Goal: Information Seeking & Learning: Check status

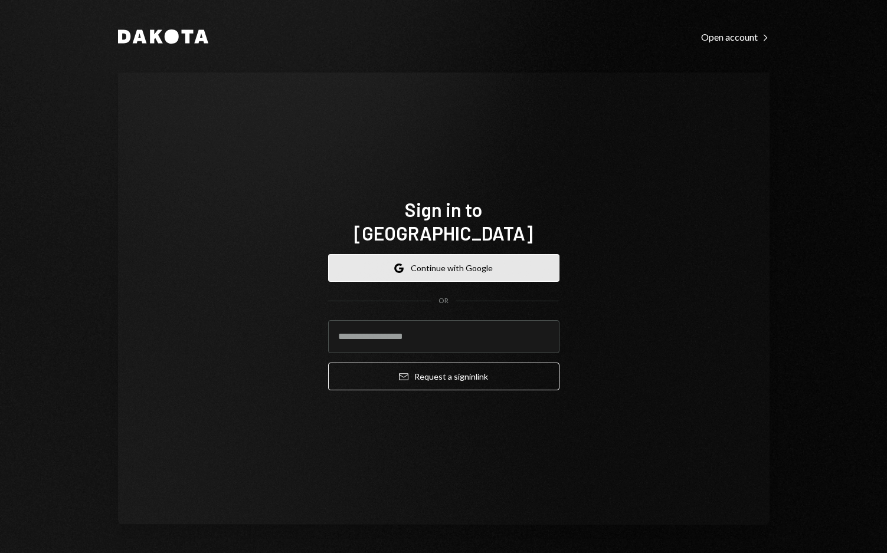
click at [450, 262] on button "Google Continue with Google" at bounding box center [443, 268] width 231 height 28
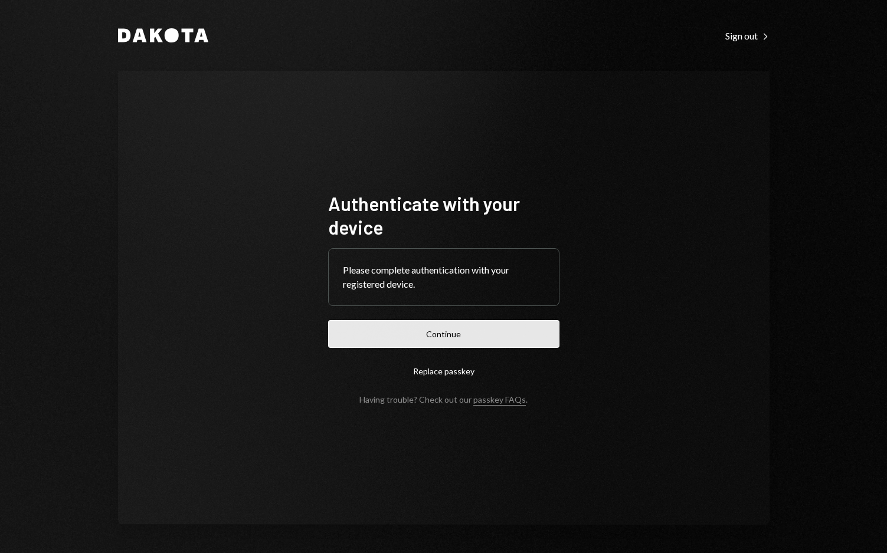
click at [414, 339] on button "Continue" at bounding box center [443, 334] width 231 height 28
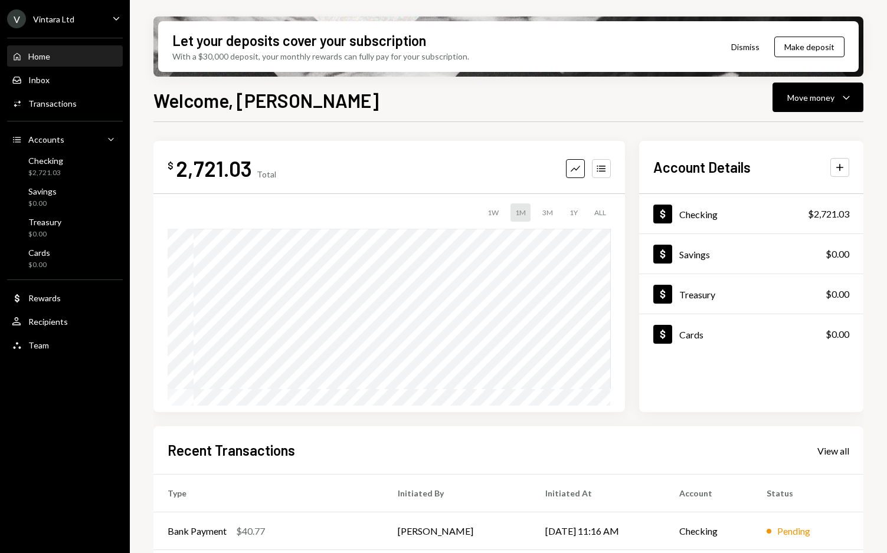
scroll to position [158, 0]
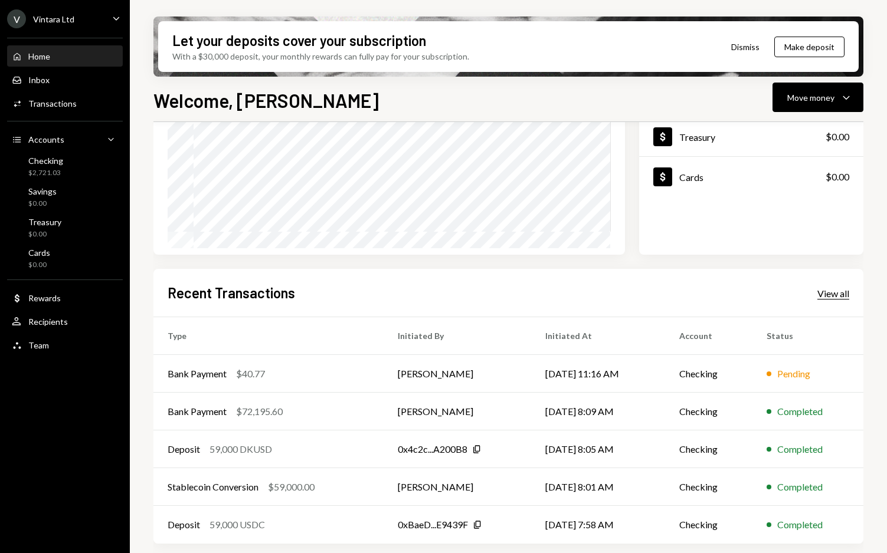
click at [838, 294] on div "View all" at bounding box center [833, 294] width 32 height 12
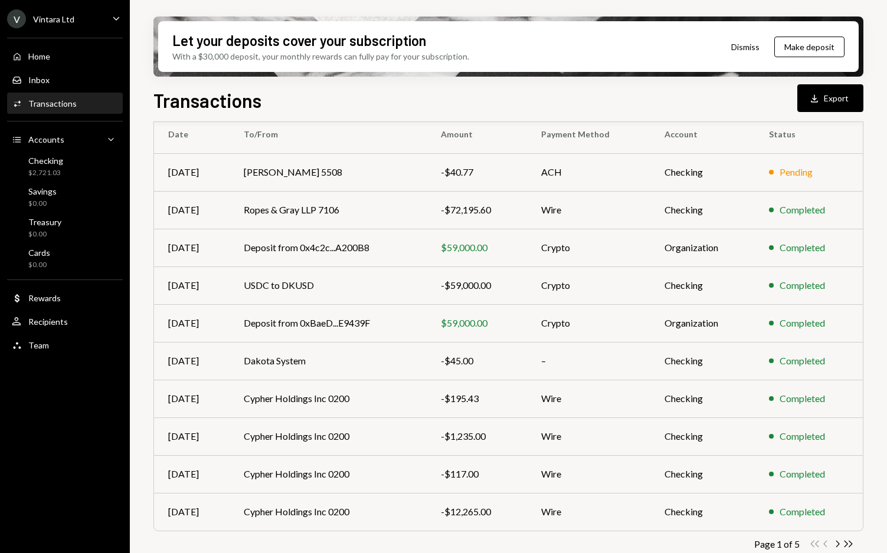
scroll to position [119, 0]
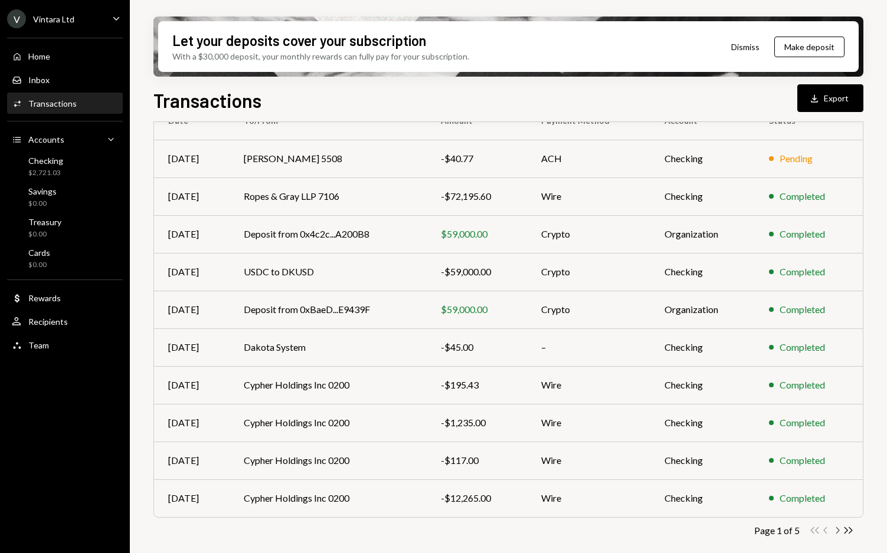
click at [836, 530] on icon "Chevron Right" at bounding box center [836, 530] width 11 height 11
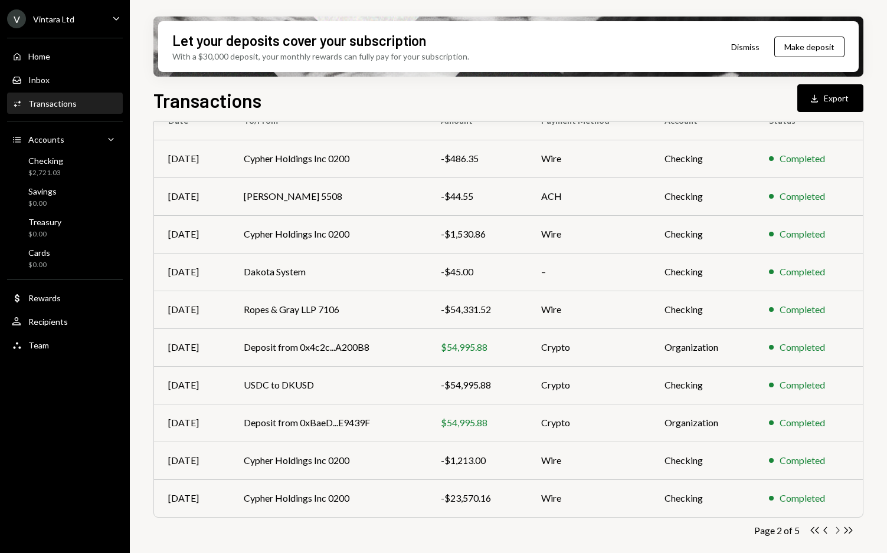
click at [837, 528] on icon "Chevron Right" at bounding box center [836, 530] width 11 height 11
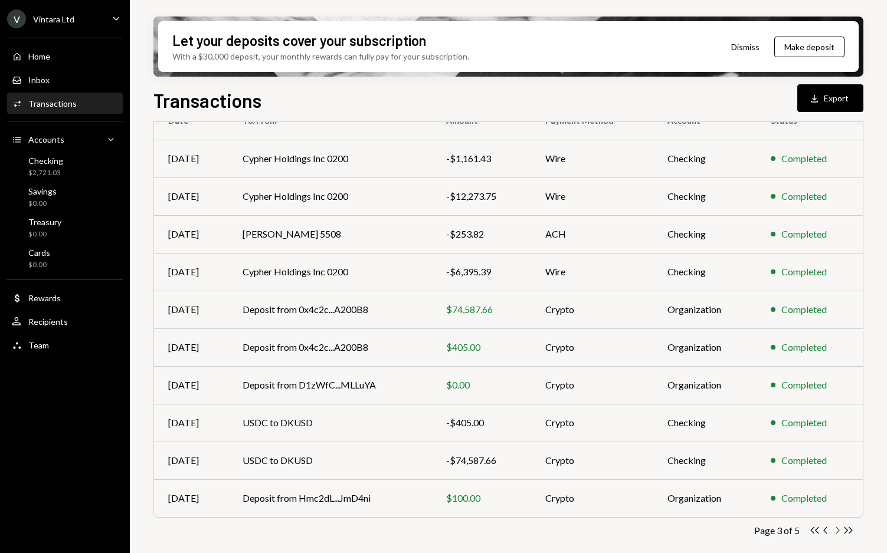
click at [836, 530] on icon "Chevron Right" at bounding box center [836, 530] width 11 height 11
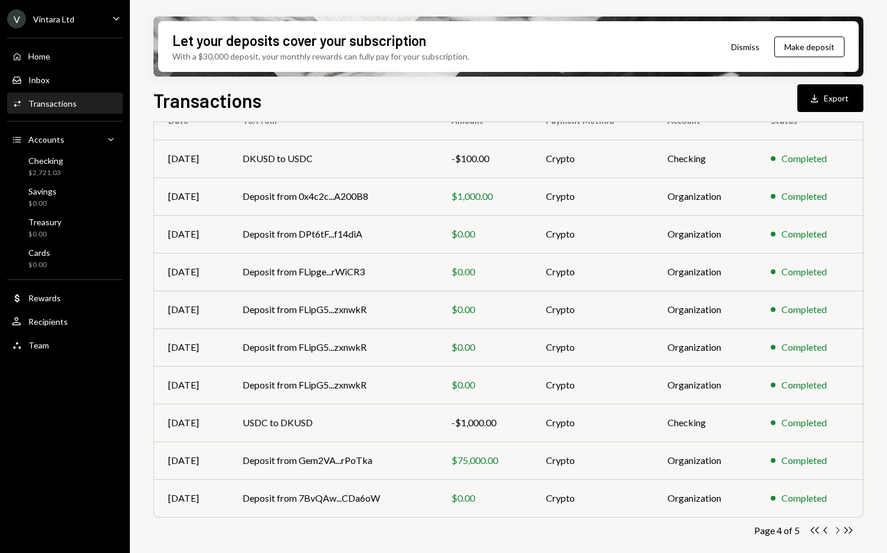
click at [835, 529] on icon "Chevron Right" at bounding box center [836, 530] width 11 height 11
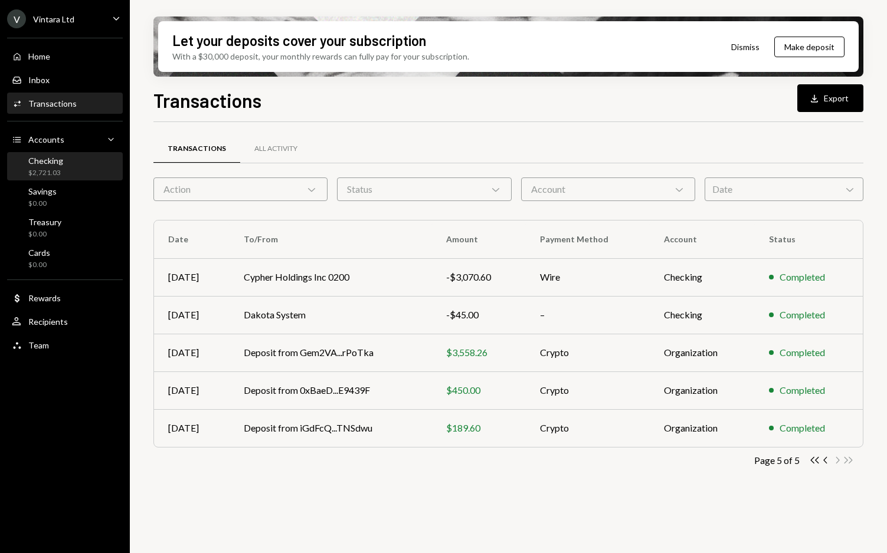
click at [41, 169] on div "$2,721.03" at bounding box center [45, 173] width 35 height 10
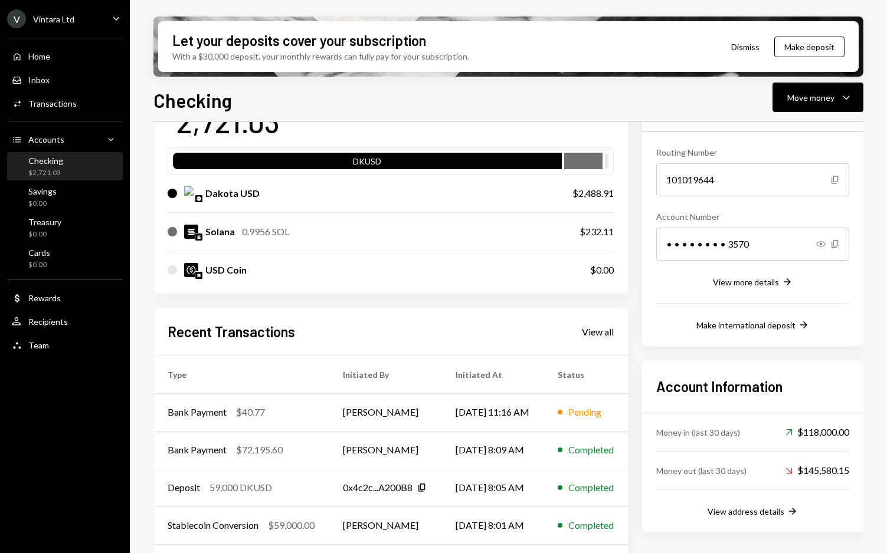
scroll to position [137, 0]
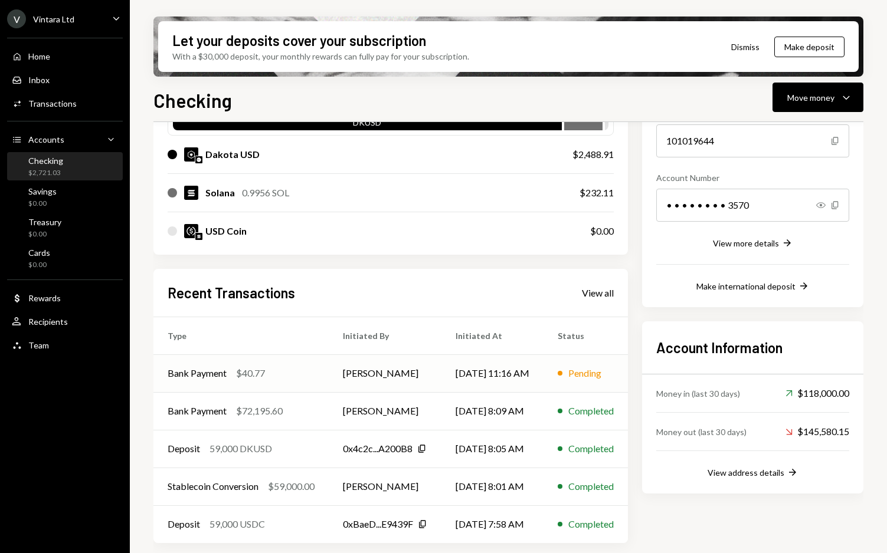
click at [210, 371] on div "Bank Payment" at bounding box center [197, 373] width 59 height 14
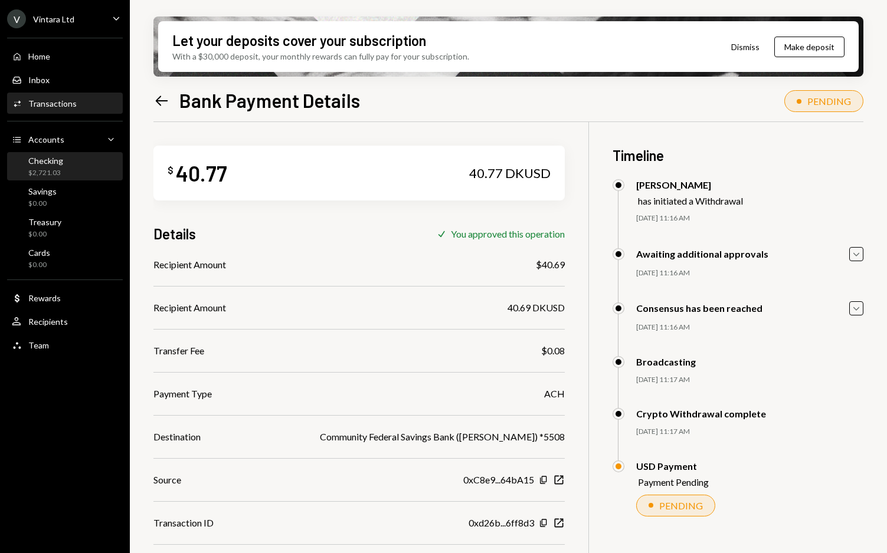
click at [39, 165] on div "Checking" at bounding box center [45, 161] width 35 height 10
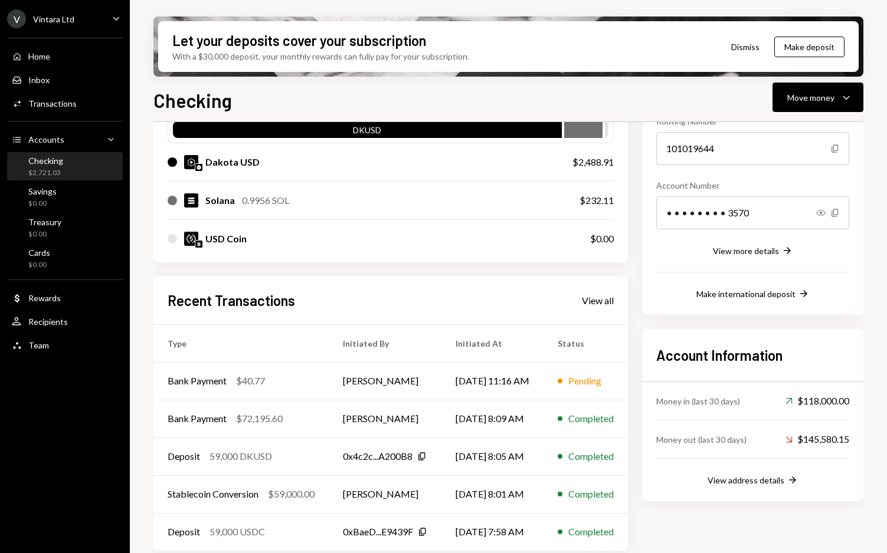
scroll to position [137, 0]
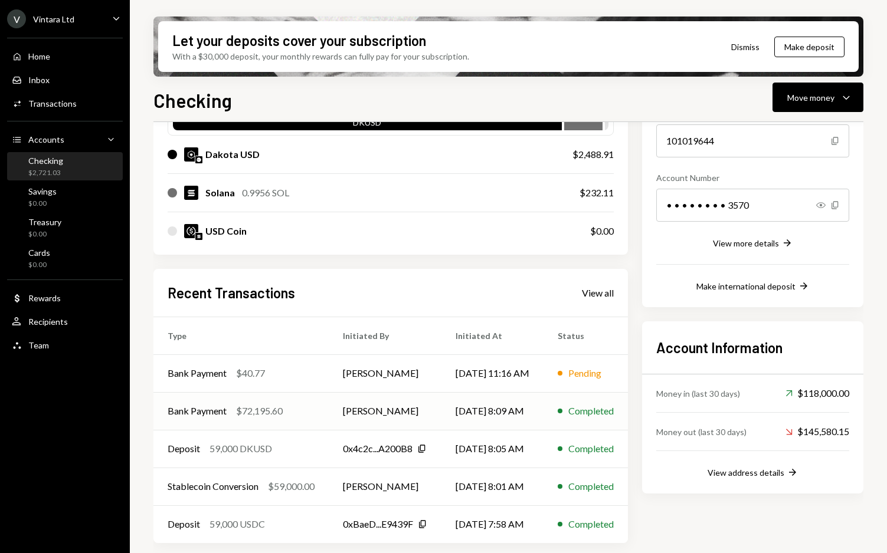
click at [211, 412] on div "Bank Payment" at bounding box center [197, 411] width 59 height 14
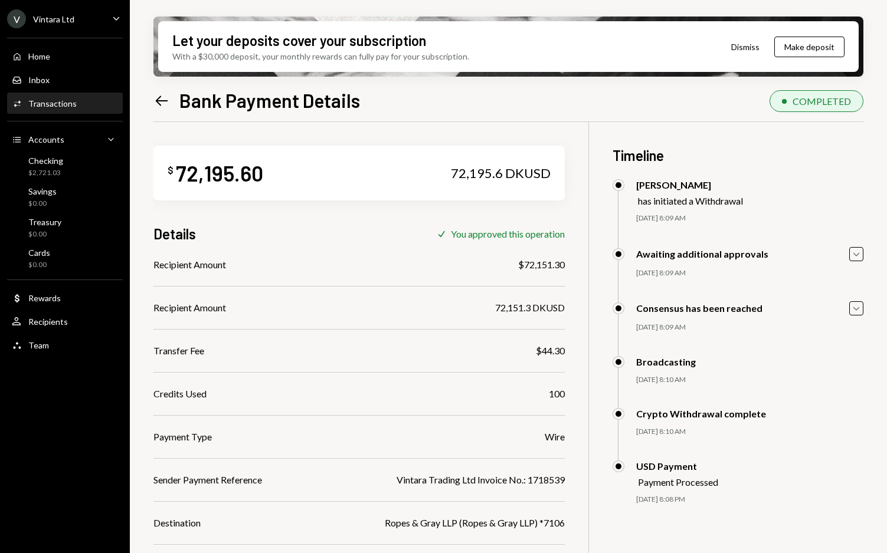
scroll to position [122, 0]
